Goal: Information Seeking & Learning: Learn about a topic

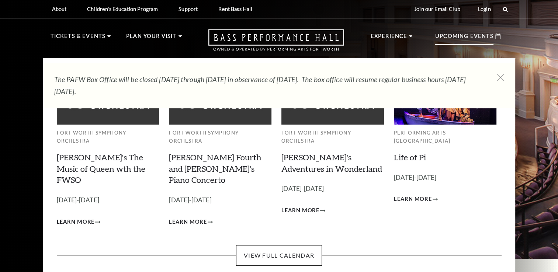
click at [452, 35] on p "Upcoming Events" at bounding box center [464, 38] width 58 height 13
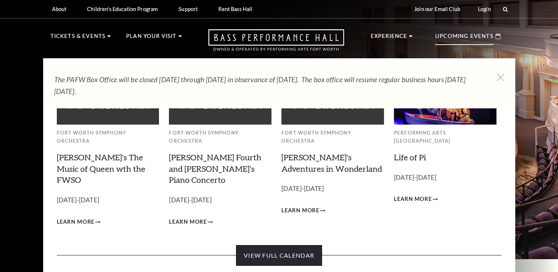
click at [267, 245] on link "View Full Calendar" at bounding box center [279, 255] width 86 height 21
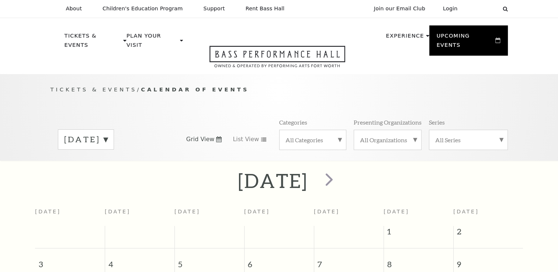
scroll to position [65, 0]
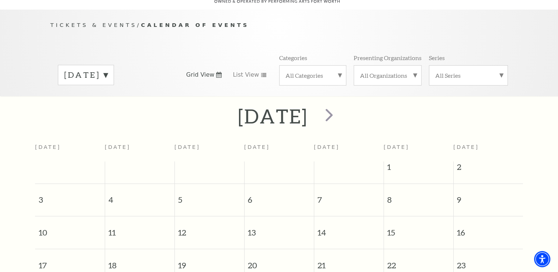
click at [326, 65] on div "All Categories" at bounding box center [312, 75] width 67 height 20
click at [303, 142] on label "Symphony" at bounding box center [313, 148] width 55 height 12
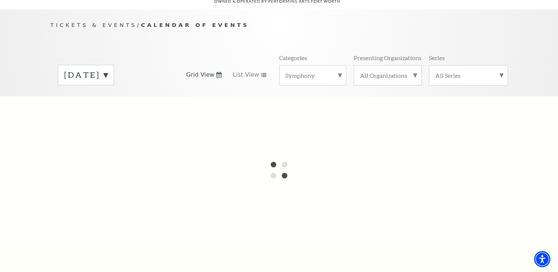
click at [397, 72] on label "All Organizations" at bounding box center [387, 76] width 55 height 8
click at [462, 72] on label "All Series" at bounding box center [468, 76] width 66 height 8
click at [462, 72] on label "All Series" at bounding box center [468, 77] width 66 height 10
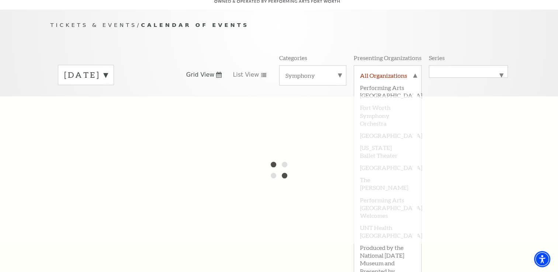
click at [406, 72] on label "All Organizations" at bounding box center [387, 77] width 55 height 10
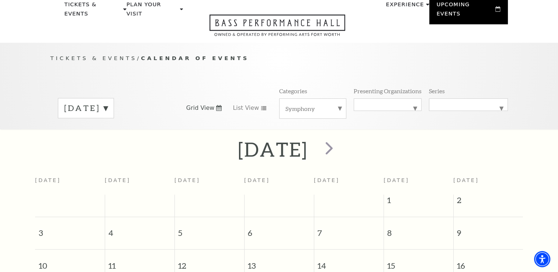
scroll to position [0, 0]
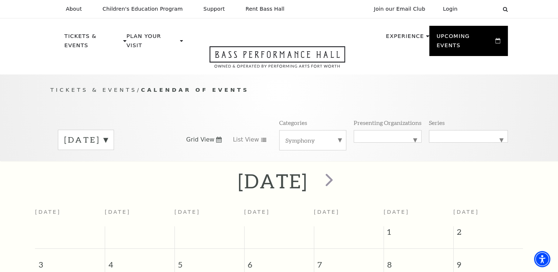
click at [108, 134] on label "[DATE]" at bounding box center [86, 139] width 44 height 11
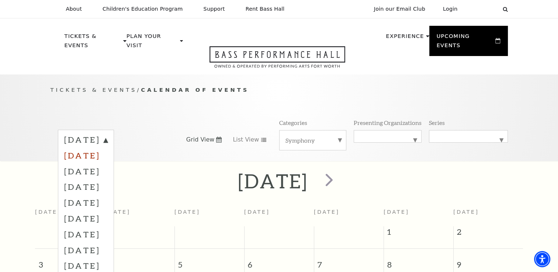
click at [108, 148] on label "[DATE]" at bounding box center [86, 156] width 44 height 16
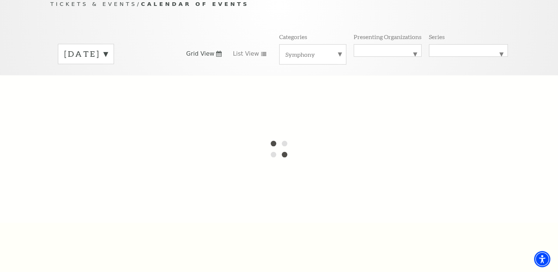
scroll to position [74, 0]
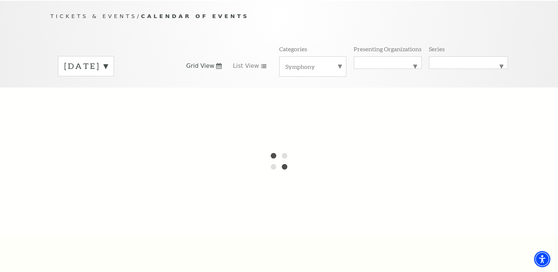
click at [315, 63] on label "Symphony" at bounding box center [313, 67] width 55 height 8
click at [317, 63] on label "All Categories" at bounding box center [313, 68] width 55 height 10
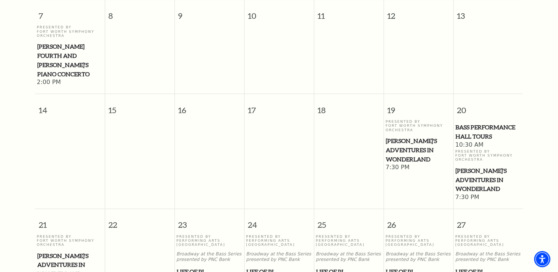
scroll to position [323, 0]
